Goal: Information Seeking & Learning: Learn about a topic

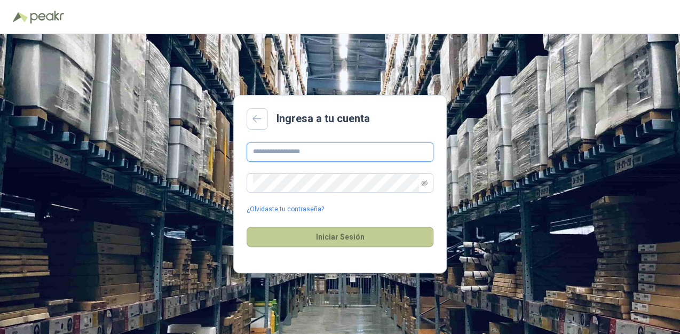
type input "**********"
click at [312, 239] on button "Iniciar Sesión" at bounding box center [340, 237] width 187 height 20
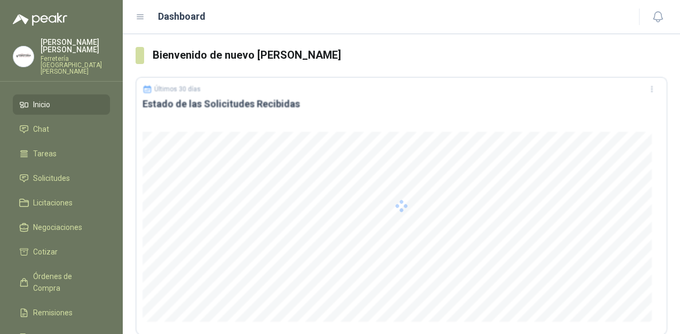
click at [312, 239] on div at bounding box center [401, 206] width 531 height 258
click at [53, 123] on li "Chat 100" at bounding box center [61, 129] width 84 height 12
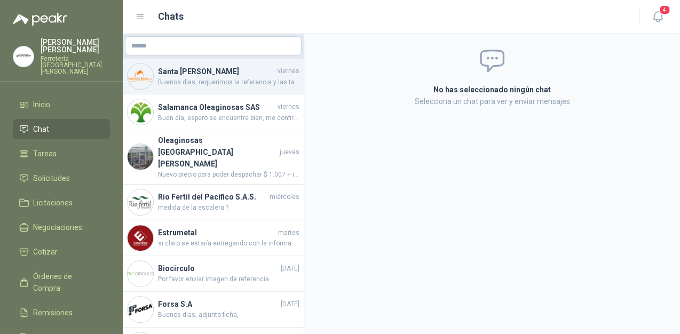
click at [231, 77] on span "Buenos dias, requerimos la referencia y las tallas de las botas de cuero y para…" at bounding box center [228, 82] width 141 height 10
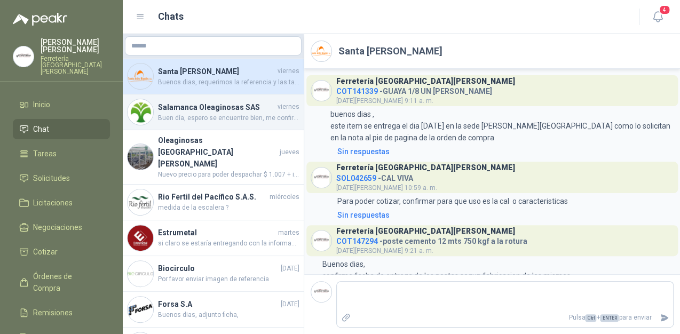
click at [193, 124] on div "Salamanca Oleaginosas SAS [DATE] Buen día, espero se encuentre bien, me confirm…" at bounding box center [213, 112] width 181 height 36
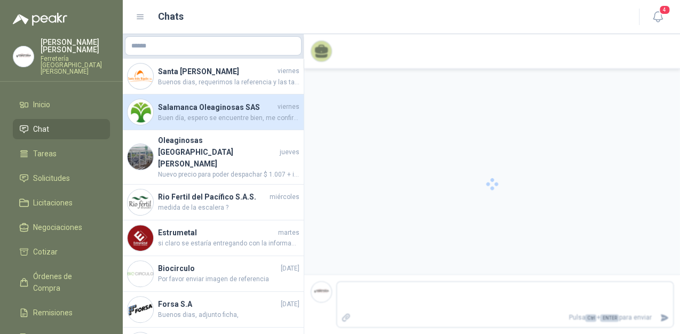
scroll to position [889, 0]
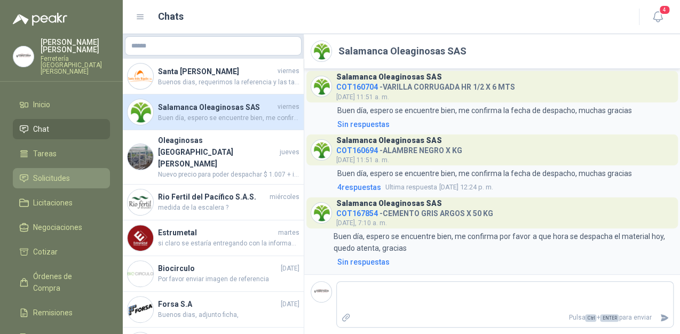
click at [51, 172] on span "Solicitudes" at bounding box center [51, 178] width 37 height 12
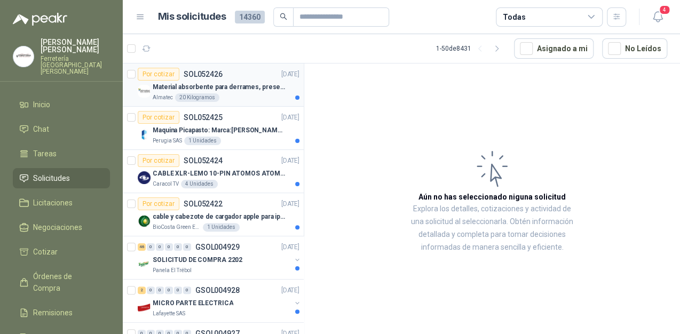
click at [236, 92] on div "Material absorbente para derrames, presentación de 20 kg (1 bulto)" at bounding box center [226, 87] width 147 height 13
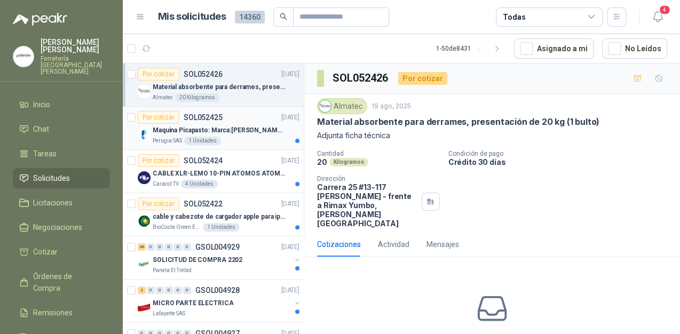
click at [236, 130] on p "Maquina Picapasto: Marca:[PERSON_NAME]. Modelo: P9MR. Serie: 2973" at bounding box center [219, 130] width 133 height 10
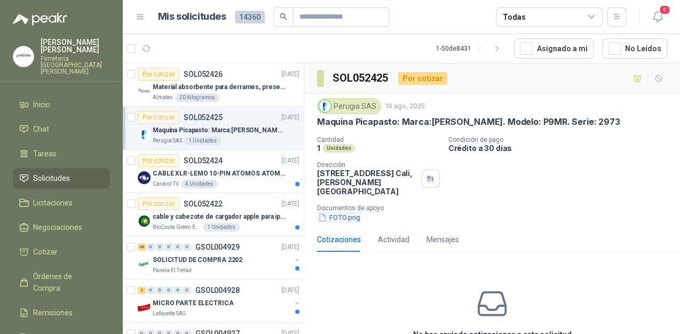
click at [348, 212] on button "FOTO.png" at bounding box center [339, 217] width 44 height 11
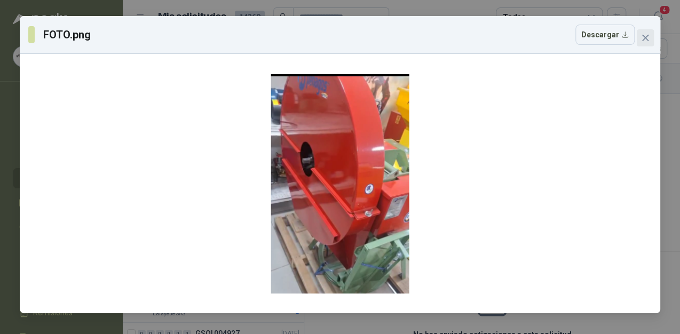
click at [644, 38] on icon "close" at bounding box center [645, 38] width 9 height 9
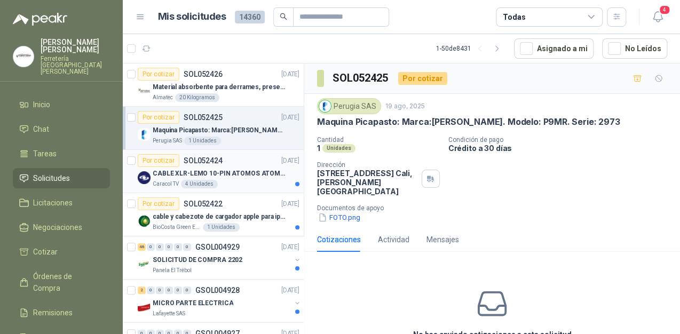
click at [223, 172] on p "CABLE XLR-LEMO 10-PIN ATOMOS ATOMCAB016" at bounding box center [219, 174] width 133 height 10
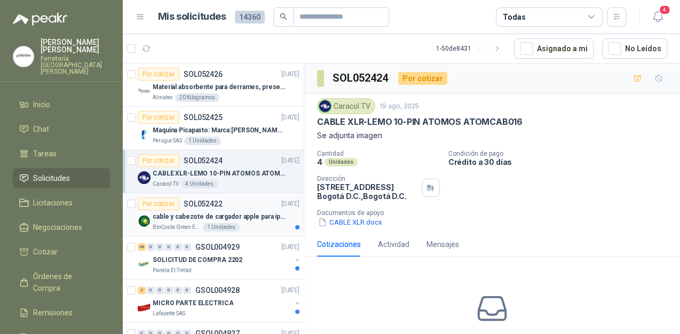
click at [243, 214] on p "cable y cabezote de cargador apple para iphone" at bounding box center [219, 217] width 133 height 10
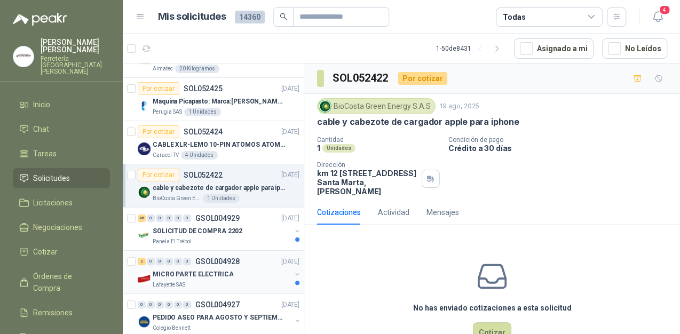
scroll to position [43, 0]
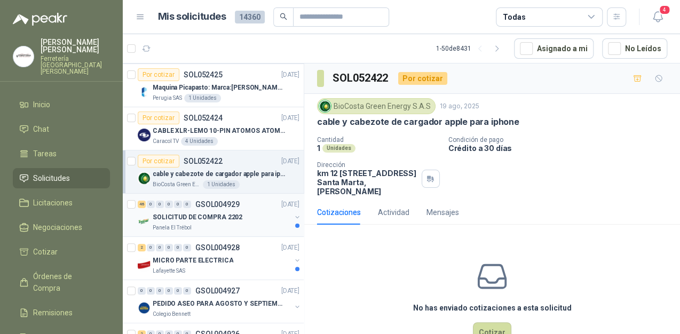
click at [254, 208] on div "46 0 0 0 0 0 GSOL004929 [DATE]" at bounding box center [220, 204] width 164 height 13
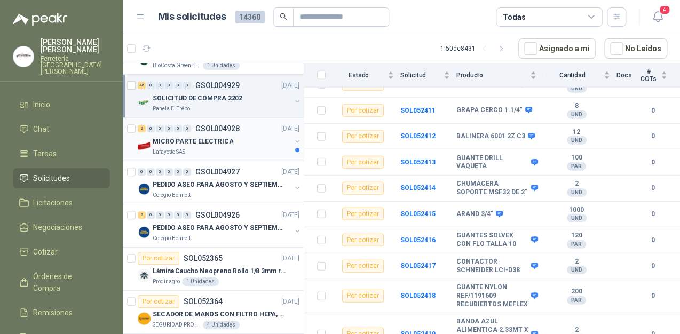
scroll to position [171, 0]
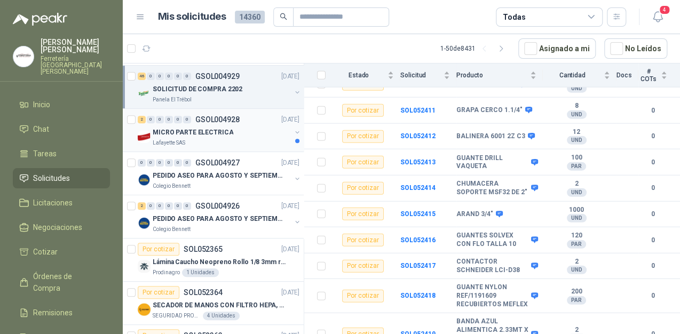
click at [204, 132] on p "MICRO PARTE ELECTRICA" at bounding box center [193, 133] width 81 height 10
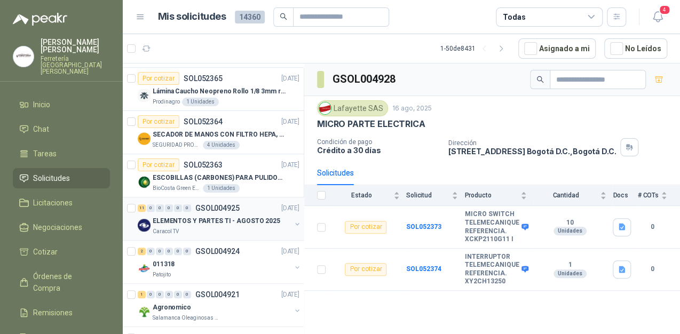
scroll to position [427, 0]
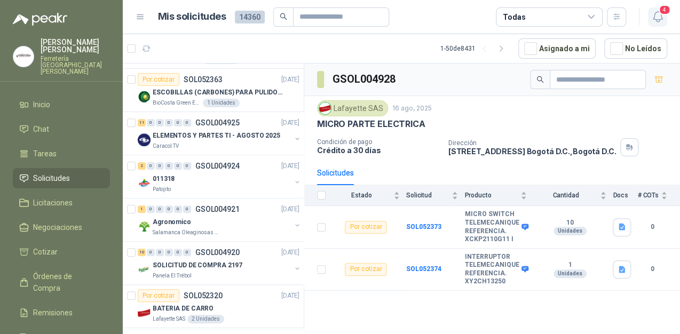
click at [662, 25] on button "4" at bounding box center [657, 16] width 19 height 19
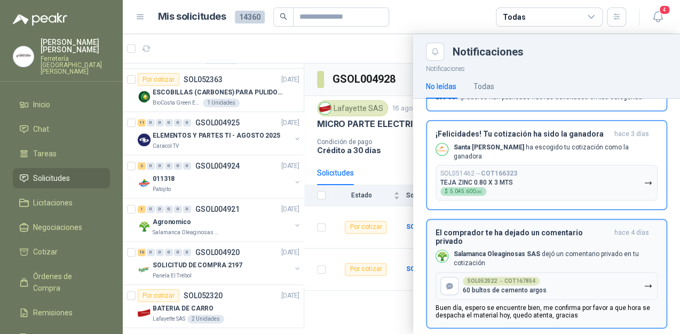
scroll to position [85, 0]
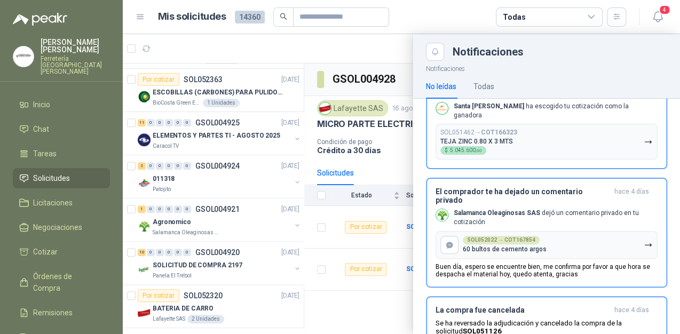
click at [369, 51] on div at bounding box center [401, 184] width 557 height 300
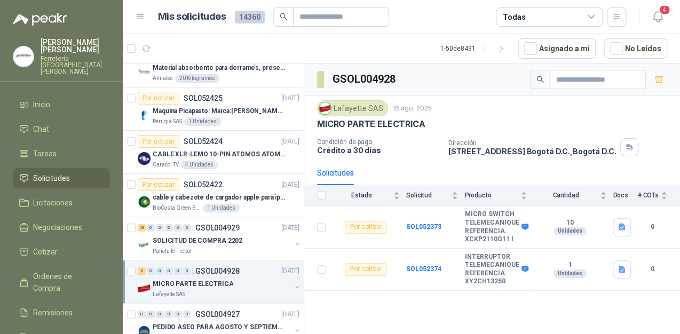
scroll to position [0, 0]
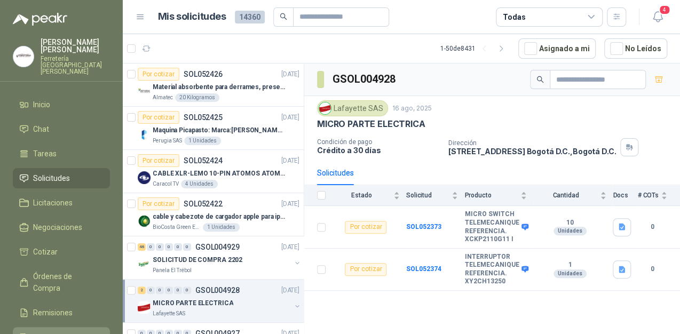
click at [54, 331] on span "Configuración" at bounding box center [56, 337] width 47 height 12
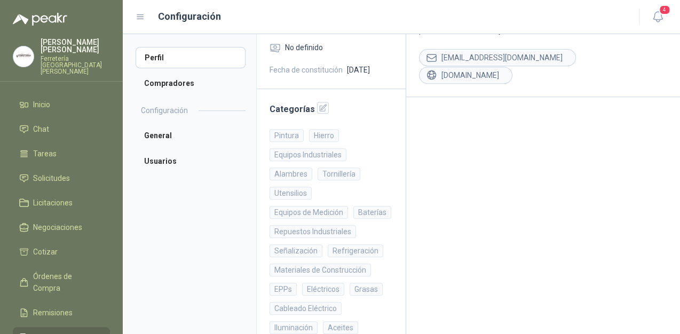
scroll to position [171, 0]
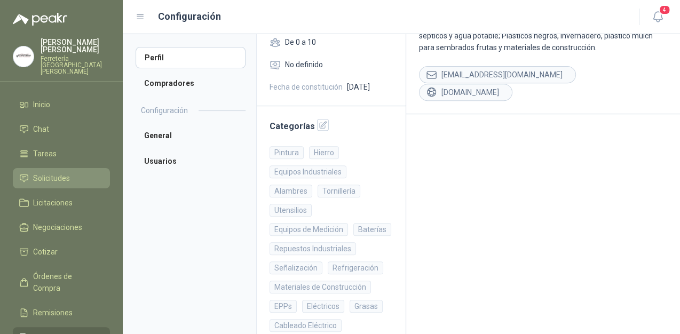
click at [56, 172] on span "Solicitudes" at bounding box center [51, 178] width 37 height 12
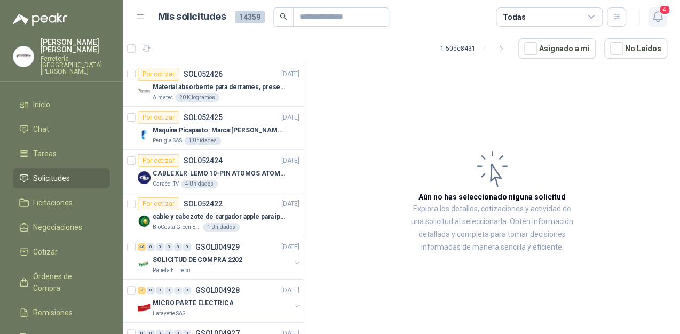
click at [660, 15] on icon "button" at bounding box center [657, 17] width 9 height 10
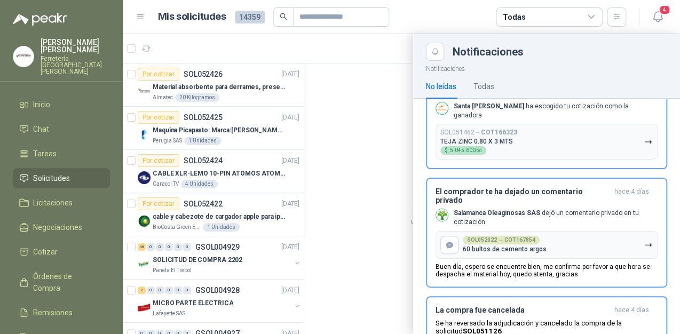
click at [360, 103] on div at bounding box center [401, 184] width 557 height 300
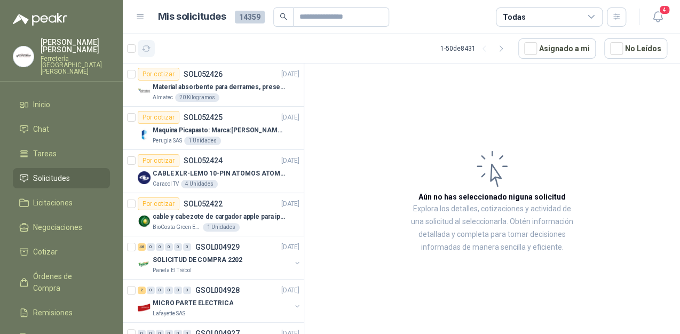
click at [141, 45] on button "button" at bounding box center [146, 48] width 17 height 17
